Goal: Transaction & Acquisition: Purchase product/service

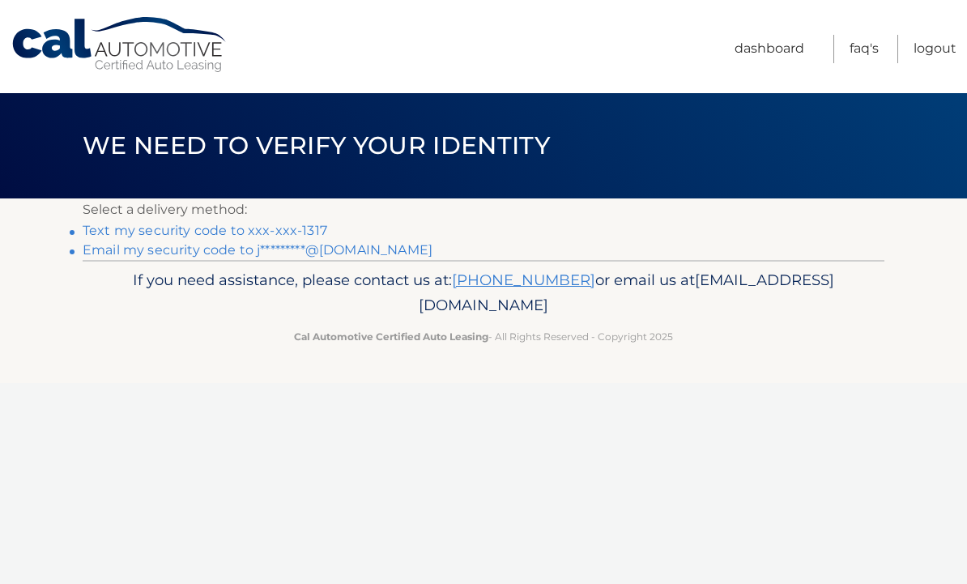
click at [294, 228] on link "Text my security code to xxx-xxx-1317" at bounding box center [205, 230] width 245 height 15
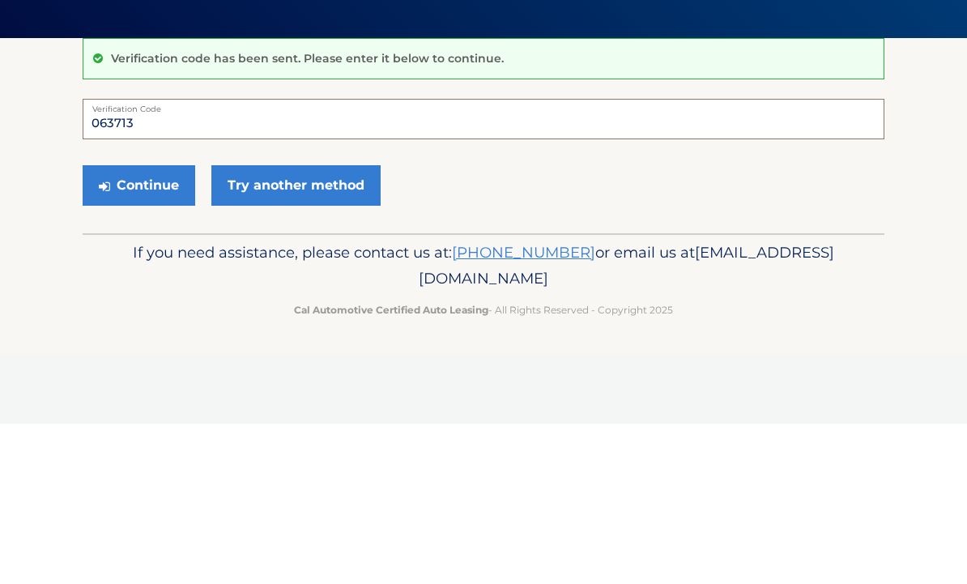
type input "063713"
click at [154, 326] on button "Continue" at bounding box center [139, 346] width 113 height 40
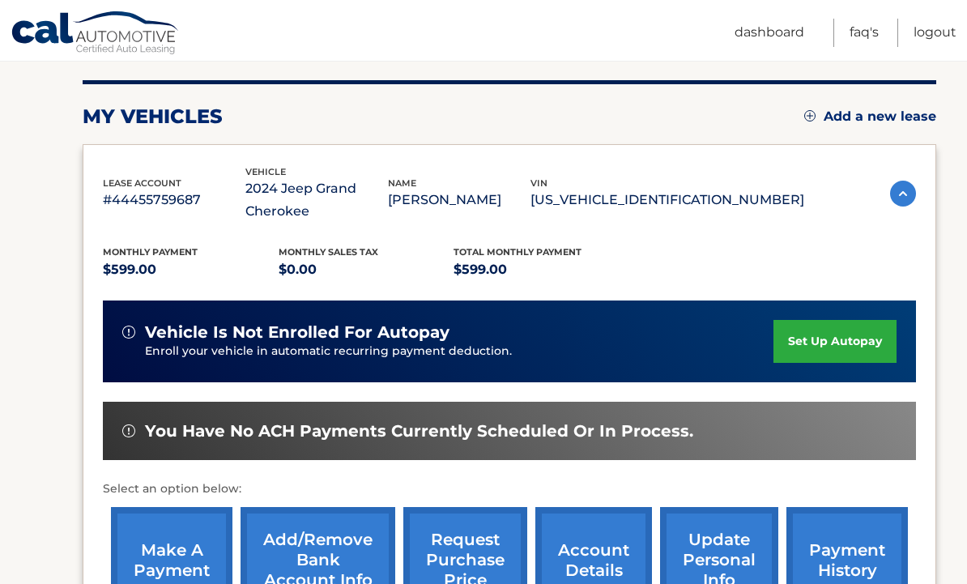
scroll to position [192, 0]
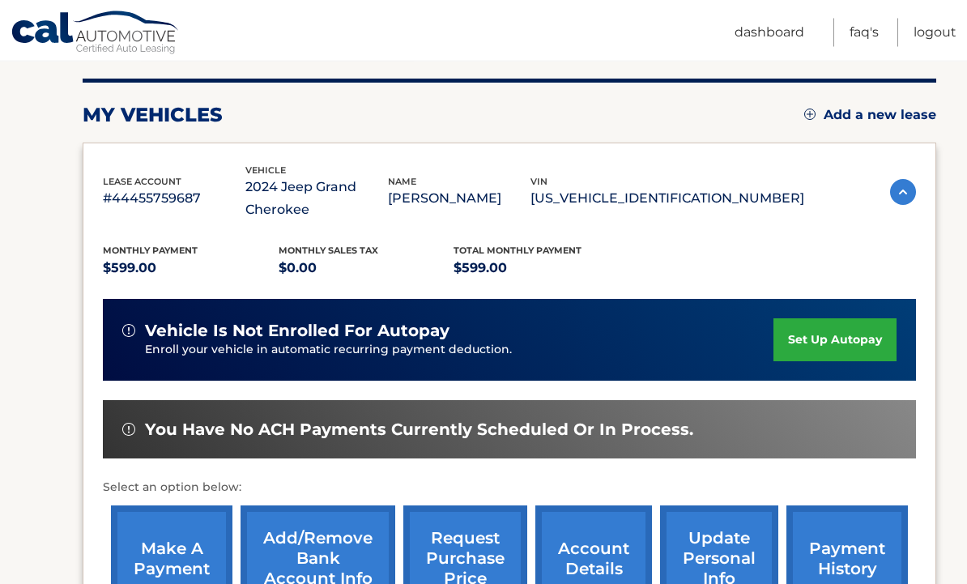
click at [156, 560] on link "make a payment" at bounding box center [171, 559] width 121 height 106
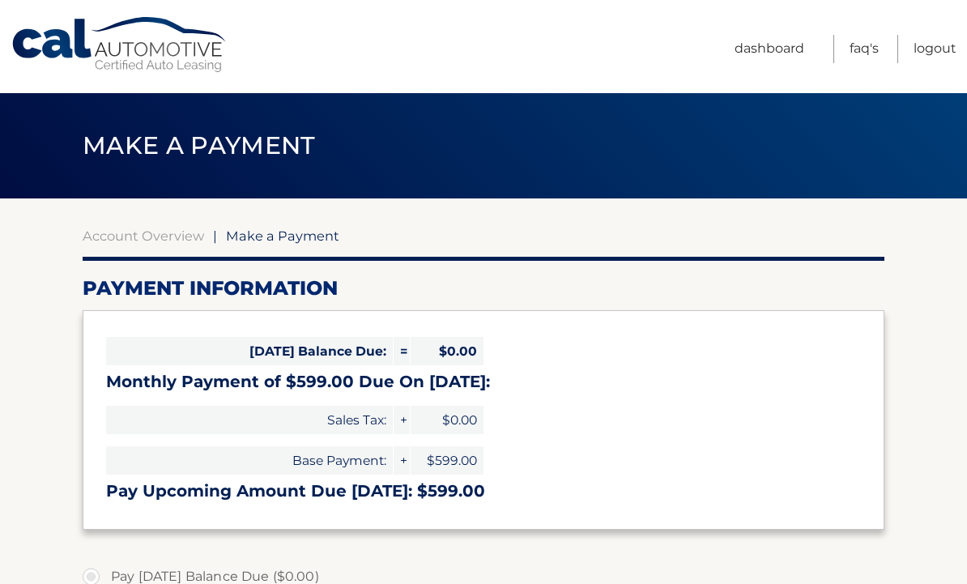
select select "Y2YyOTE0MzItYjU1OS00NmNhLWI5NDgtOWNlZTY0MTQ0MzI1"
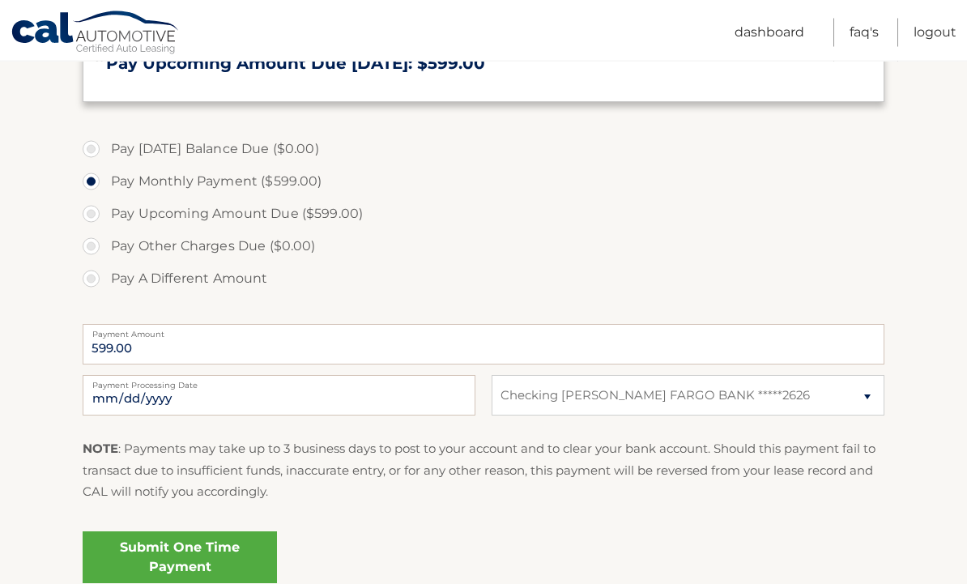
scroll to position [428, 0]
click at [235, 556] on link "Submit One Time Payment" at bounding box center [180, 557] width 194 height 52
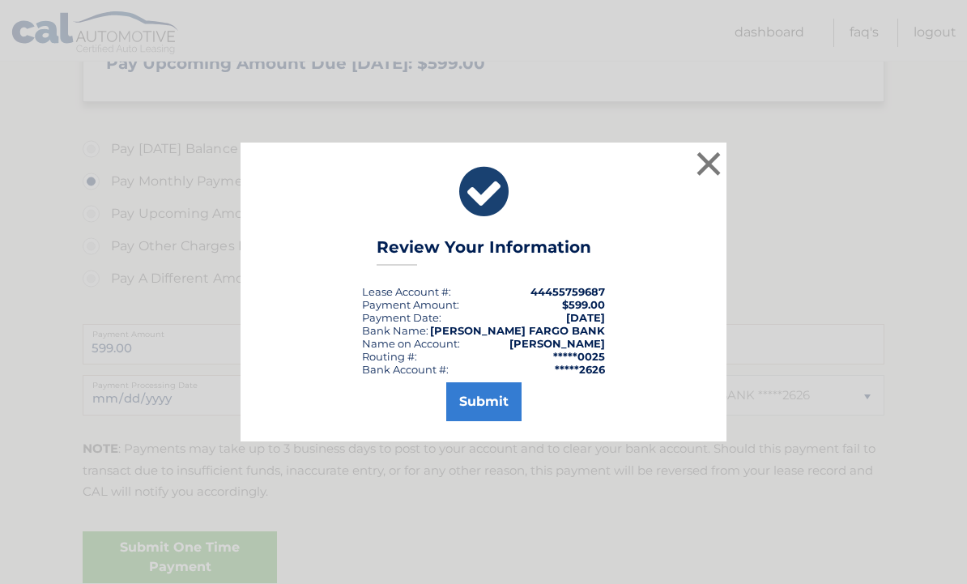
click at [491, 421] on button "Submit" at bounding box center [483, 401] width 75 height 39
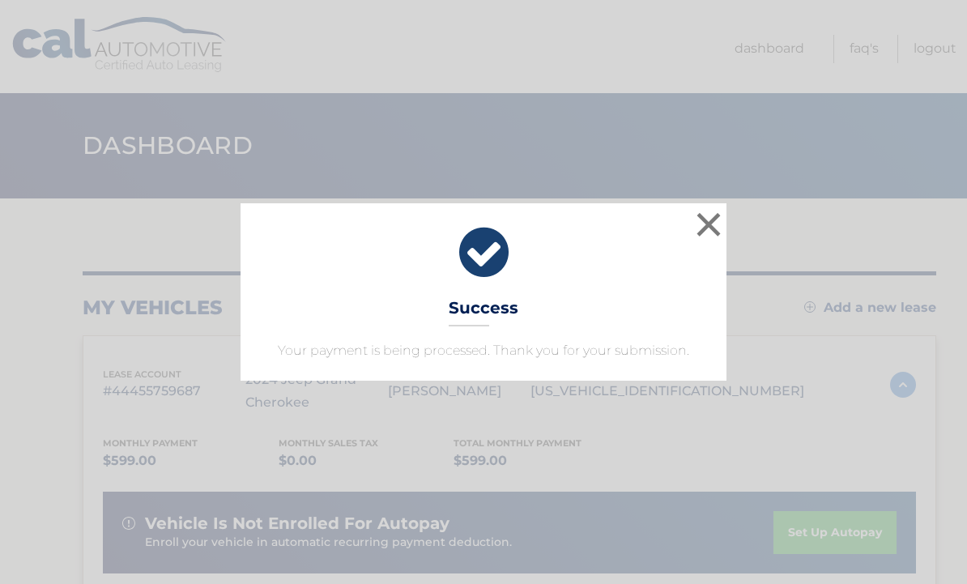
click at [710, 230] on button "×" at bounding box center [708, 224] width 32 height 32
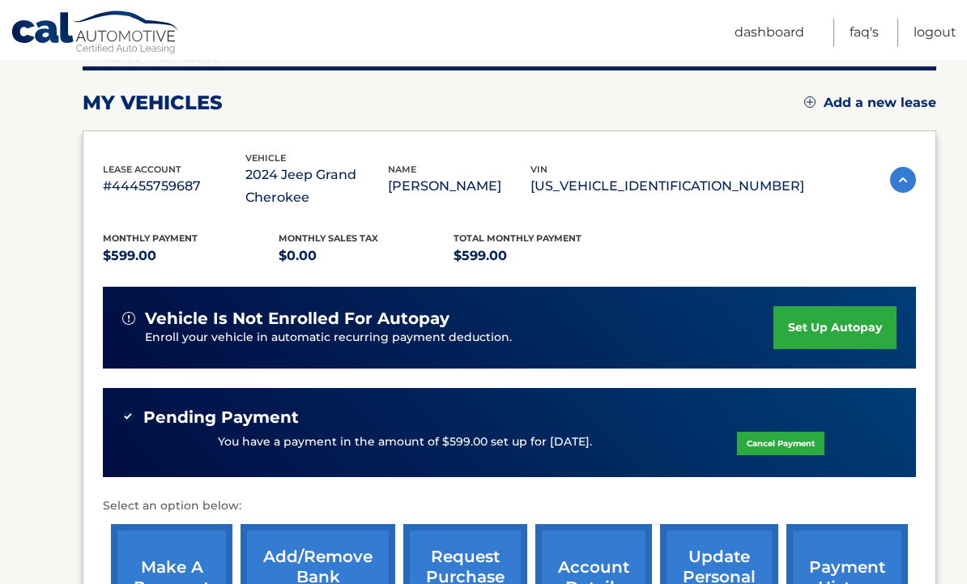
scroll to position [115, 0]
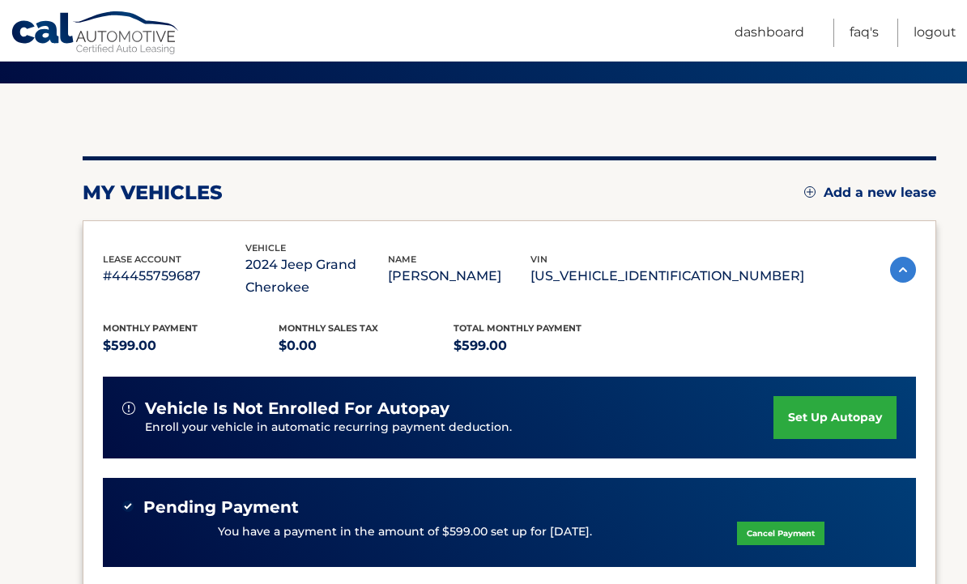
click at [962, 24] on div "Cal Automotive Menu Dashboard FAQ's Logout" at bounding box center [483, 30] width 967 height 61
click at [931, 36] on link "Logout" at bounding box center [935, 33] width 43 height 28
